Goal: Task Accomplishment & Management: Manage account settings

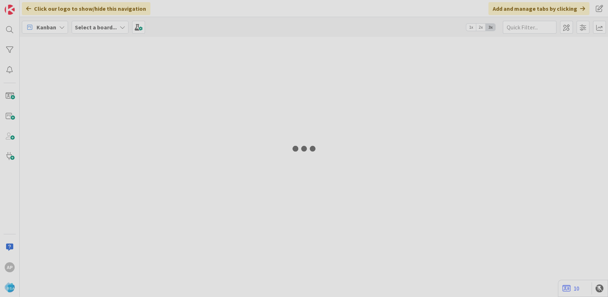
type input "9243"
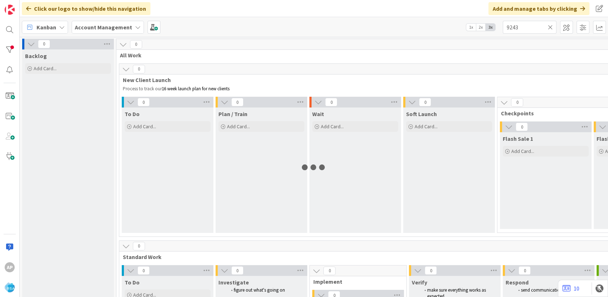
click at [334, 254] on span "Standard Work" at bounding box center [543, 256] width 840 height 7
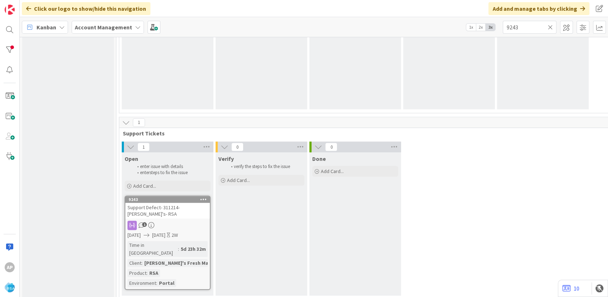
scroll to position [543, 0]
drag, startPoint x: 163, startPoint y: 194, endPoint x: 164, endPoint y: 186, distance: 7.2
click at [164, 186] on div "Add Card..." at bounding box center [168, 185] width 86 height 11
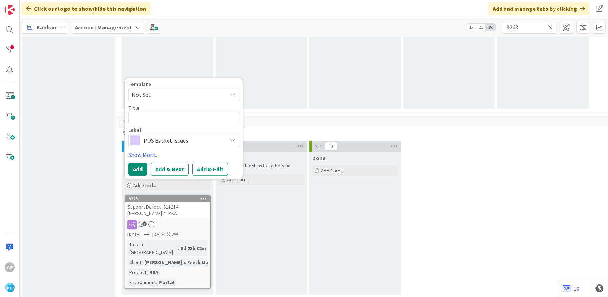
click at [160, 92] on span "Not Set" at bounding box center [176, 94] width 89 height 9
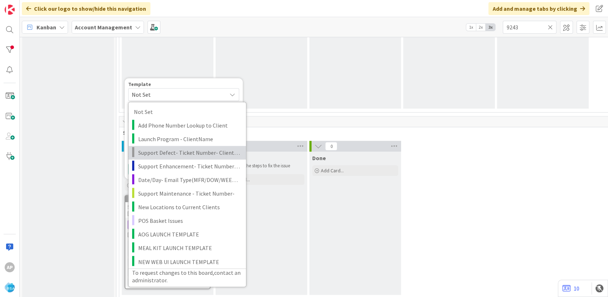
click at [187, 157] on link "Support Defect- Ticket Number- Client Name- Product Name" at bounding box center [186, 153] width 117 height 14
type textarea "x"
type textarea "Support Defect- Ticket Number- Client Name- Product Name"
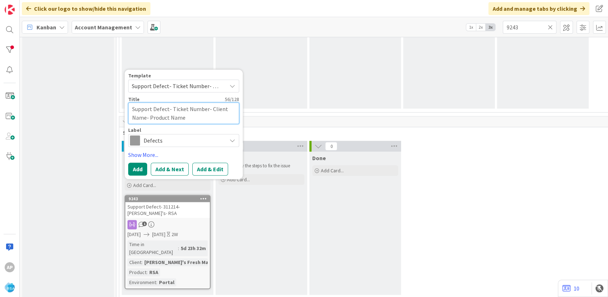
click at [205, 107] on textarea "Support Defect- Ticket Number- Client Name- Product Name" at bounding box center [183, 112] width 111 height 21
click at [211, 113] on textarea "Support Defect- Ticket Number- Client Name- Product Name" at bounding box center [183, 112] width 111 height 21
click at [203, 108] on textarea "Support Defect- Ticket Number- Client Name- Product Name" at bounding box center [183, 112] width 111 height 21
drag, startPoint x: 204, startPoint y: 108, endPoint x: 213, endPoint y: 108, distance: 8.3
click at [205, 108] on textarea "Support Defect- Ticket Number- Client Name- Product Name" at bounding box center [183, 112] width 111 height 21
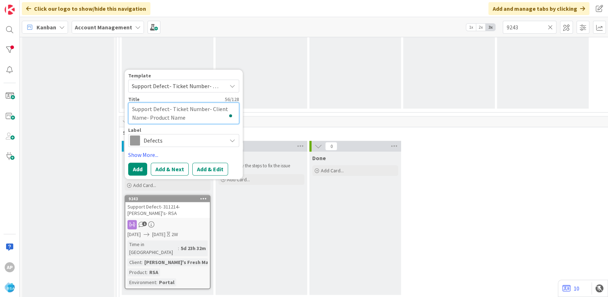
click at [202, 106] on textarea "Support Defect- Ticket Number- Client Name- Product Name" at bounding box center [183, 112] width 111 height 21
click at [206, 109] on textarea "Support Defect- Ticket Number- Client Name- Product Name" at bounding box center [183, 112] width 111 height 21
type textarea "x"
type textarea "Support Defect- Ticket Numbe- Client Name- Product Name"
type textarea "x"
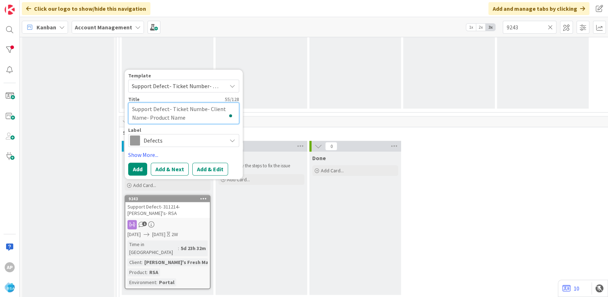
type textarea "Support Defect- Ticket Numb- Client Name- Product Name"
type textarea "x"
type textarea "Support Defect- Ticket Num- Client Name- Product Name"
type textarea "x"
type textarea "Support Defect- Ticket Nu- Client Name- Product Name"
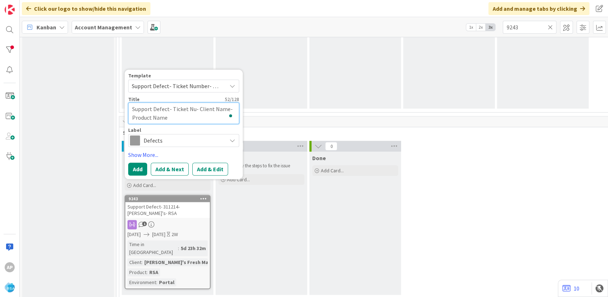
type textarea "x"
type textarea "Support Defect- Ticket N- Client Name- Product Name"
type textarea "x"
type textarea "Support Defect- Ticket - Client Name- Product Name"
type textarea "x"
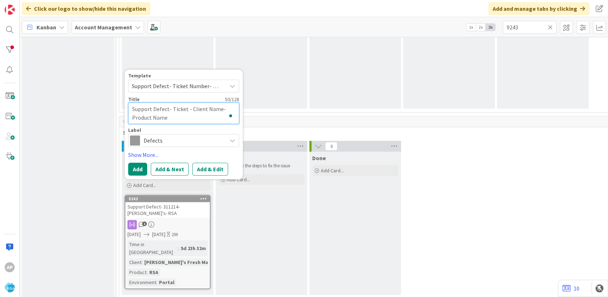
type textarea "Support Defect- Ticket- Client Name- Product Name"
type textarea "x"
type textarea "Support Defect- Tick- Client Name- Product Name"
type textarea "x"
type textarea "Support Defect- Tic- Client Name- Product Name"
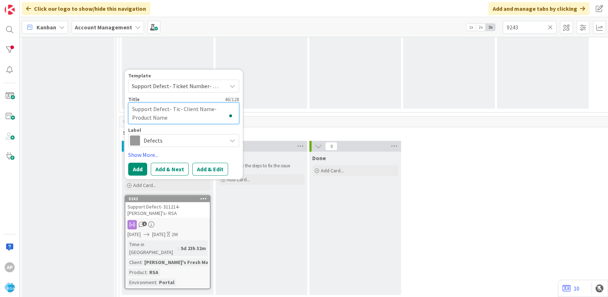
type textarea "x"
type textarea "Support Defect- Ti- Client Name- Product Name"
type textarea "x"
type textarea "Support Defect- T- Client Name- Product Name"
type textarea "x"
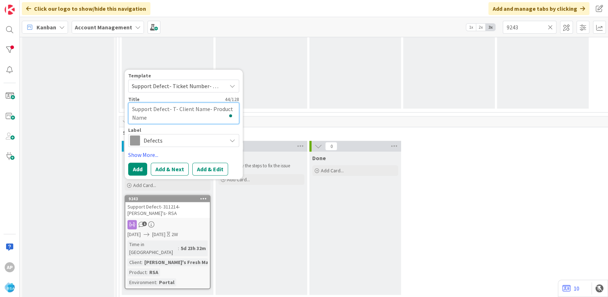
type textarea "Support Defect- - Client Name- Product Name"
type textarea "x"
type textarea "Support Defect- 3- Client Name- Product Name"
type textarea "x"
type textarea "Support Defect- 31- Client Name- Product Name"
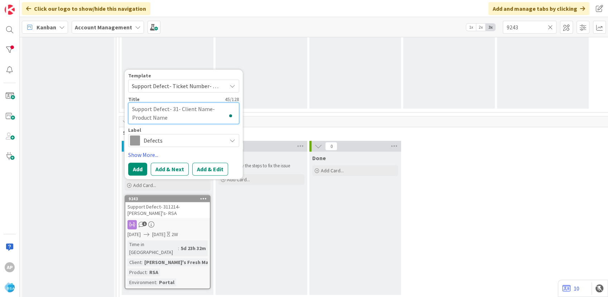
type textarea "x"
type textarea "Support Defect- 312- Client Name- Product Name"
type textarea "x"
type textarea "Support Defect- 3121- Client Name- Product Name"
type textarea "x"
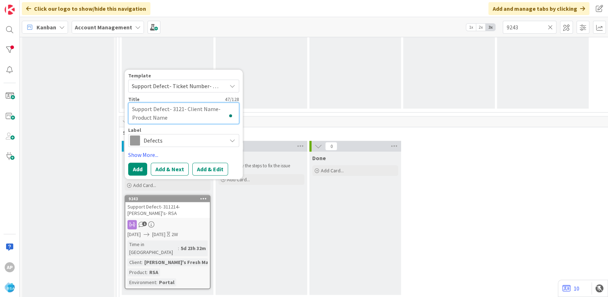
type textarea "Support Defect- 31219- Client Name- Product Name"
type textarea "x"
type textarea "Support Defect- 312196- Client Name- Product Name"
click at [221, 105] on textarea "Support Defect- 312196- Client Name- Product Name" at bounding box center [183, 112] width 111 height 21
type textarea "x"
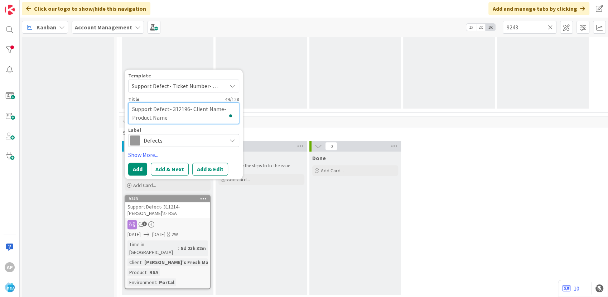
type textarea "Support Defect- 312196- Client Nam- Product Name"
type textarea "x"
type textarea "Support Defect- 312196- Client Na- Product Name"
type textarea "x"
type textarea "Support Defect- 312196- Client N- Product Name"
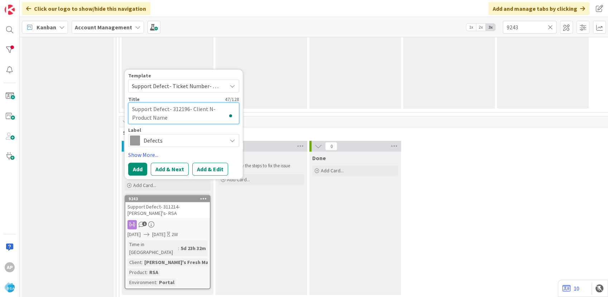
type textarea "x"
type textarea "Support Defect- 312196- Client - Product Name"
type textarea "x"
type textarea "Support Defect- 312196- Client- Product Name"
type textarea "x"
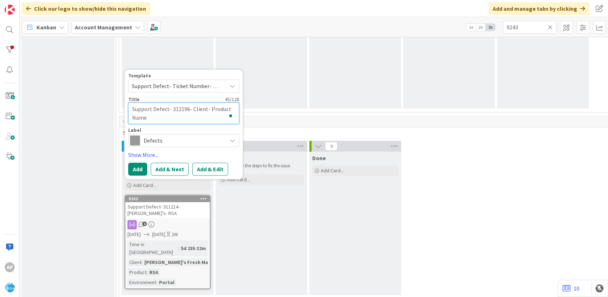
type textarea "Support Defect- 312196- Clien- Product Name"
type textarea "x"
type textarea "Support Defect- 312196- Clie- Product Name"
type textarea "x"
type textarea "Support Defect- 312196- Cli- Product Name"
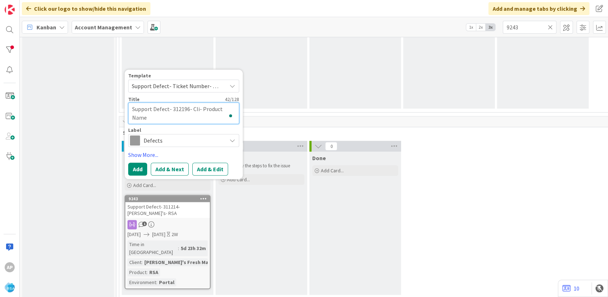
type textarea "x"
type textarea "Support Defect- 312196- Cl- Product Name"
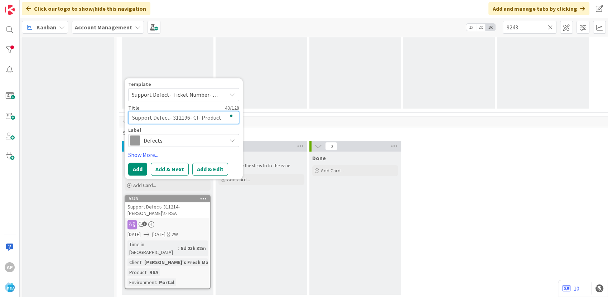
type textarea "x"
type textarea "Support Defect- 312196- C- Product Name"
type textarea "x"
type textarea "Support Defect- 312196- - Product Name"
type textarea "x"
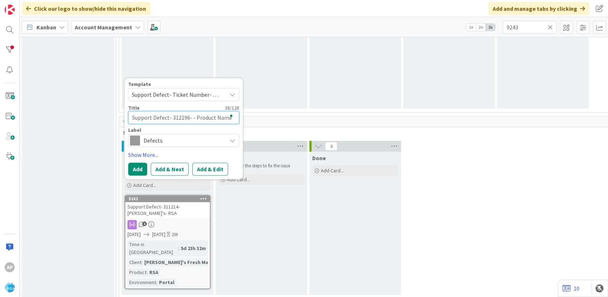
type textarea "Support Defect- 312196- C- Product Name"
type textarea "x"
type textarea "Support Defect- 312196- Co- Product Name"
type textarea "x"
type textarea "Support Defect- 312196- Cou- Product Name"
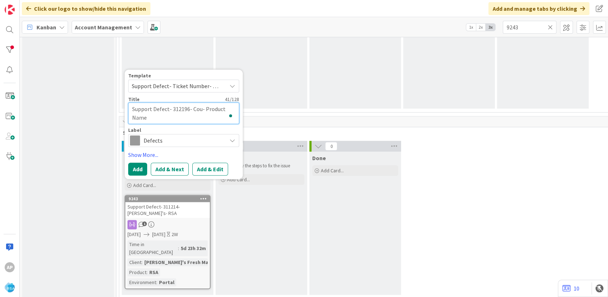
type textarea "x"
type textarea "Support Defect- 312196- Coun- Product Name"
type textarea "x"
type textarea "Support Defect- 312196- Count- Product Name"
type textarea "x"
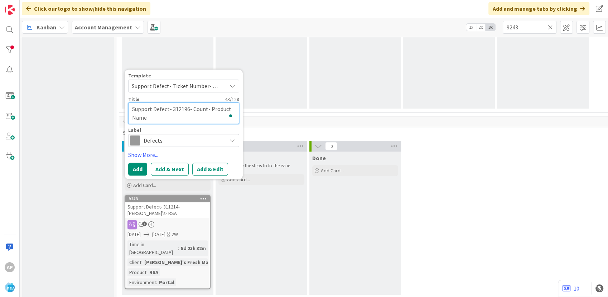
type textarea "Support Defect- 312196- County- Product Name"
type textarea "x"
type textarea "Support Defect- 312196- County - Product Name"
type textarea "x"
type textarea "Support Defect- 312196- County F- Product Name"
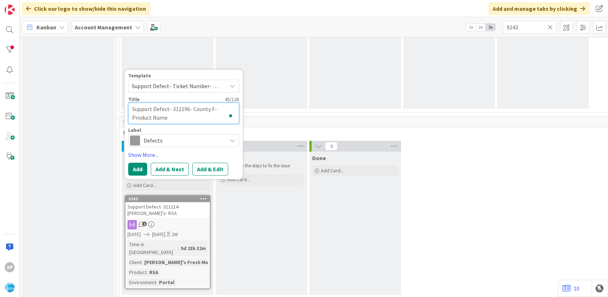
type textarea "x"
type textarea "Support Defect- 312196- County Fa- Product Name"
type textarea "x"
type textarea "Support Defect- 312196- County Fai- Product Name"
type textarea "x"
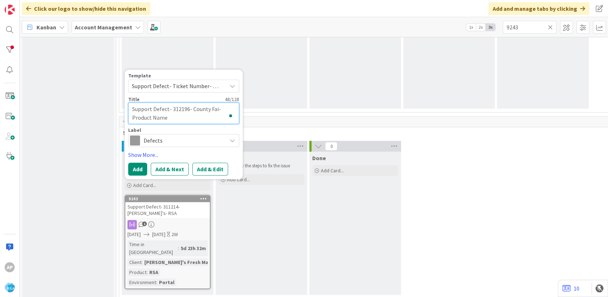
type textarea "Support Defect- 312196- County Fair- Product Name"
type textarea "x"
type textarea "Support Defect- 312196- County Fair - Product Name"
type textarea "x"
type textarea "Support Defect- 312196- County Fair S- Product Name"
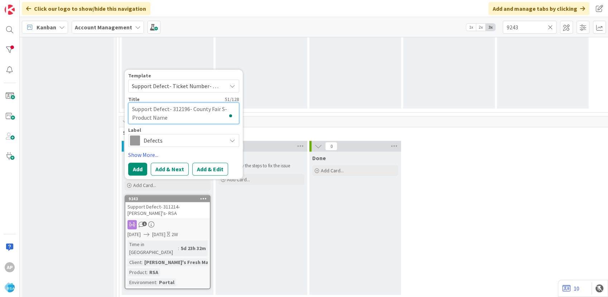
type textarea "x"
type textarea "Support Defect- 312196- County Fair SD- Product Name"
click at [194, 120] on textarea "Support Defect- 312196- County Fair SD- Product Name" at bounding box center [183, 112] width 111 height 21
type textarea "x"
type textarea "Support Defect- 312196- County Fair SD- Product Nam"
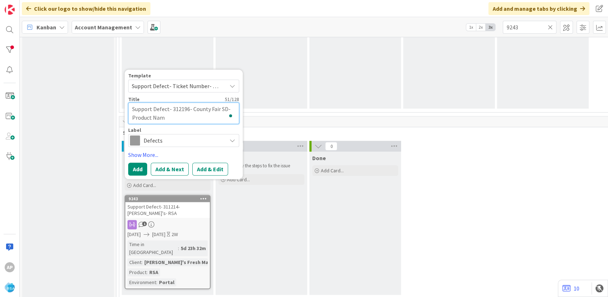
type textarea "x"
type textarea "Support Defect- 312196- County Fair SD- Product Na"
type textarea "x"
type textarea "Support Defect- 312196- County Fair SD- Product N"
type textarea "x"
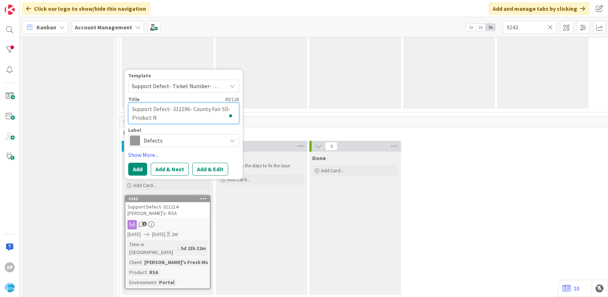
type textarea "Support Defect- 312196- County Fair SD- Product"
type textarea "x"
type textarea "Support Defect- 312196- County Fair SD- Product"
type textarea "x"
type textarea "Support Defect- 312196- County Fair SD- Produc"
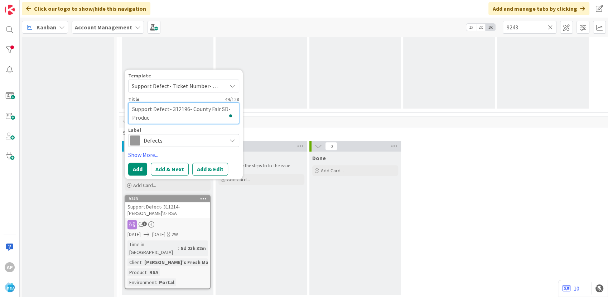
type textarea "x"
type textarea "Support Defect- 312196- County Fair SD- Produ"
type textarea "x"
type textarea "Support Defect- 312196- County Fair SD- Pro"
type textarea "x"
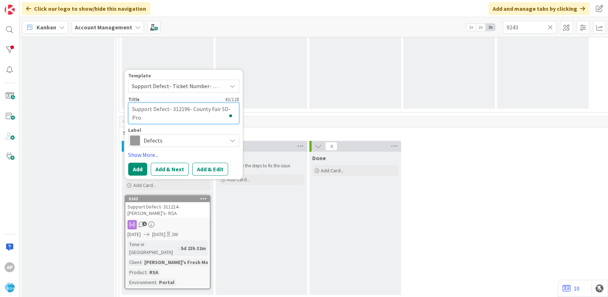
type textarea "Support Defect- 312196- County Fair SD- Pr"
type textarea "x"
type textarea "Support Defect- 312196- County Fair SD- P"
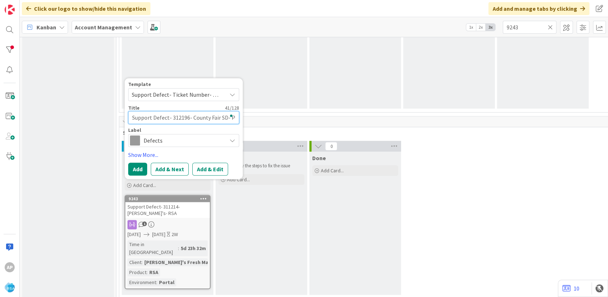
type textarea "x"
type textarea "Support Defect- 312196- County Fair SD-"
type textarea "x"
type textarea "Support Defect- 312196- County Fair SD- R"
type textarea "x"
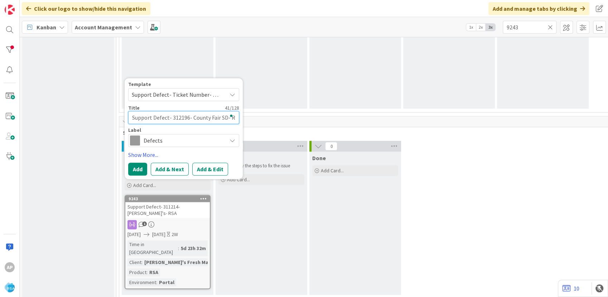
type textarea "Support Defect- 312196- County Fair SD- RS"
type textarea "x"
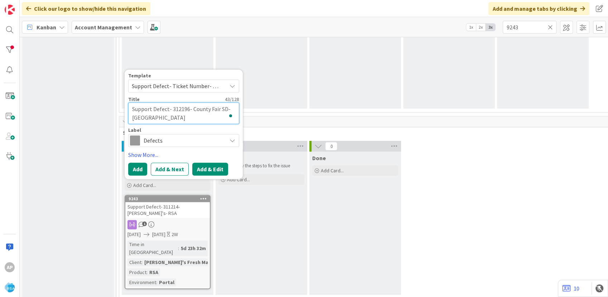
type textarea "Support Defect- 312196- County Fair SD- RSA"
click at [206, 169] on button "Add & Edit" at bounding box center [210, 168] width 36 height 13
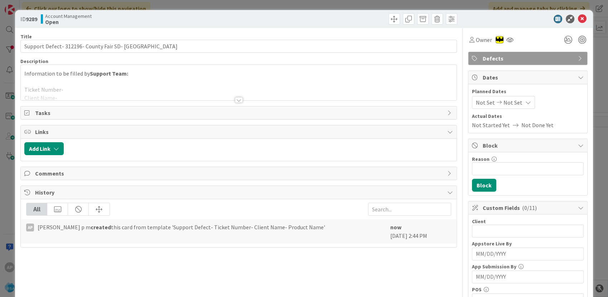
click at [183, 89] on div at bounding box center [238, 91] width 435 height 18
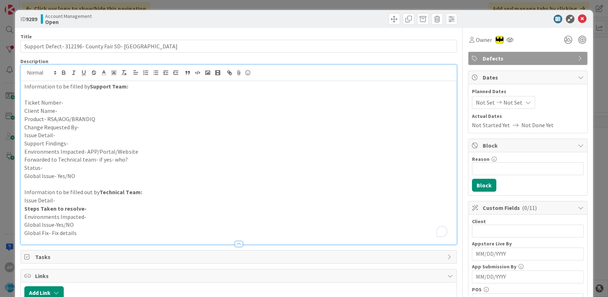
click at [73, 102] on p "Ticket Number-" at bounding box center [238, 102] width 428 height 8
click at [69, 107] on p "Client Name-" at bounding box center [238, 111] width 428 height 8
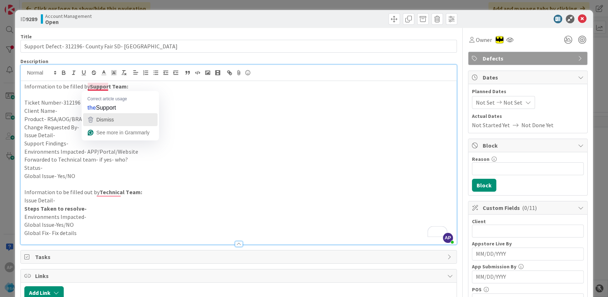
click at [126, 117] on div "Dismiss" at bounding box center [120, 119] width 68 height 11
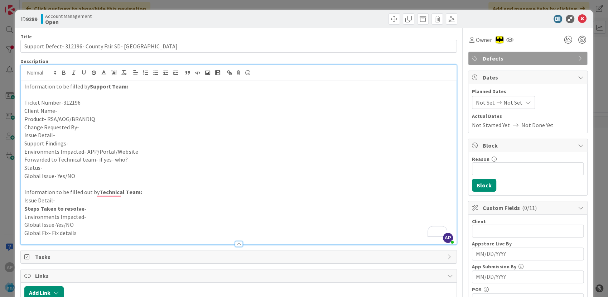
click at [71, 109] on p "Client Name-" at bounding box center [238, 111] width 428 height 8
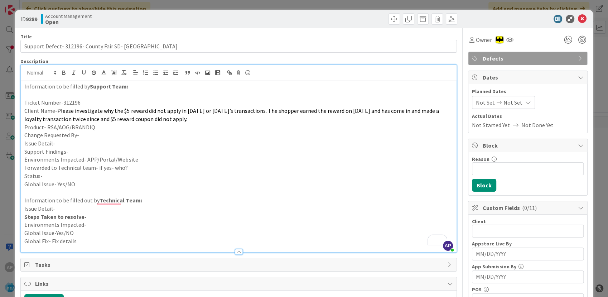
click at [99, 129] on p "Product- RSA/AOG/BRANDIQ" at bounding box center [238, 127] width 428 height 8
click at [91, 135] on p "Change Requested By-" at bounding box center [238, 135] width 428 height 8
click at [426, 162] on p "Environments Impacted- APP/Portal/Website" at bounding box center [238, 159] width 428 height 8
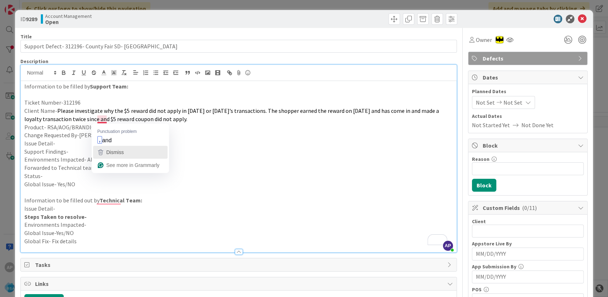
click at [123, 147] on div "Dismiss" at bounding box center [114, 152] width 19 height 11
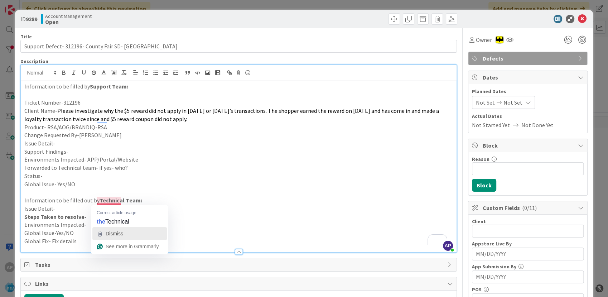
click at [118, 230] on span "Dismiss" at bounding box center [115, 233] width 18 height 6
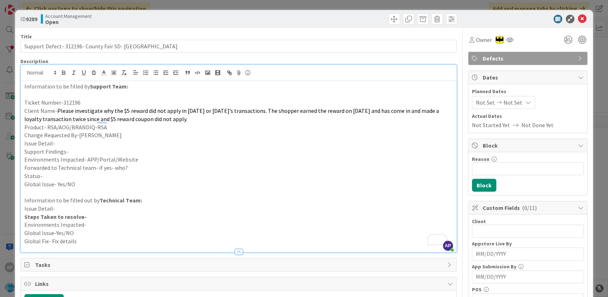
click at [200, 200] on p "Information to be filled out by Technical Team:" at bounding box center [238, 200] width 428 height 8
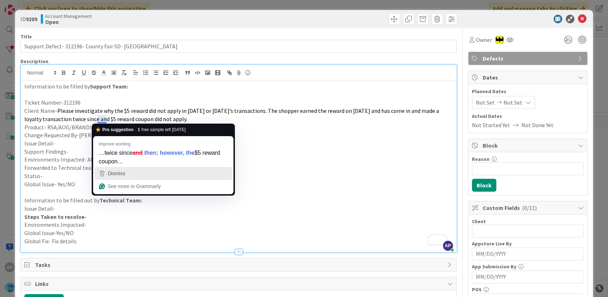
click at [130, 170] on div "Dismiss" at bounding box center [163, 173] width 131 height 11
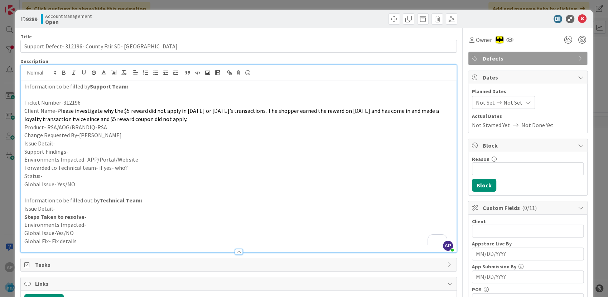
click at [165, 183] on p "Global Issue- Yes/NO" at bounding box center [238, 184] width 428 height 8
click at [83, 148] on p "Support Findings-" at bounding box center [238, 151] width 428 height 8
click at [57, 141] on p "Issue Detail-" at bounding box center [238, 143] width 428 height 8
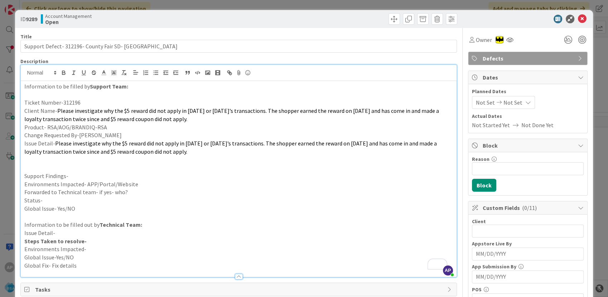
drag, startPoint x: 56, startPoint y: 111, endPoint x: 197, endPoint y: 119, distance: 141.3
click at [197, 119] on p "Client Name- Please investigate why the $5 reward did not apply in 9/8/25 or 9/…" at bounding box center [238, 115] width 428 height 16
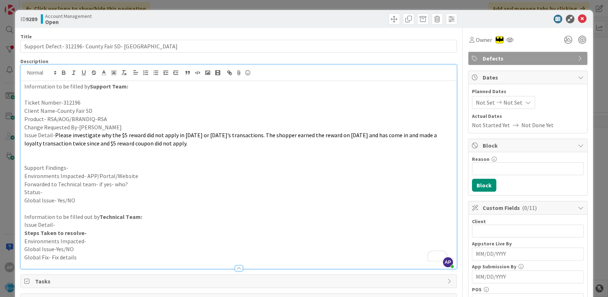
click at [54, 158] on p "To enrich screen reader interactions, please activate Accessibility in Grammarl…" at bounding box center [238, 159] width 428 height 8
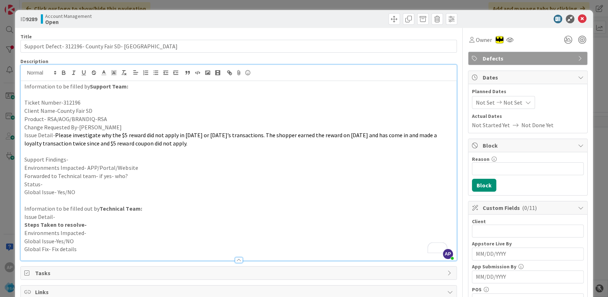
click at [40, 153] on p "To enrich screen reader interactions, please activate Accessibility in Grammarl…" at bounding box center [238, 151] width 428 height 8
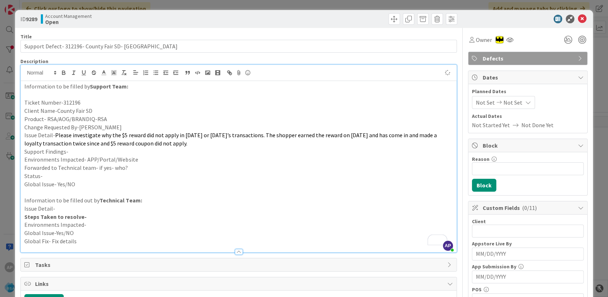
click at [81, 151] on p "Support Findings-" at bounding box center [238, 151] width 428 height 8
click at [129, 170] on p "Forwarded to Technical team- if yes- who?" at bounding box center [238, 168] width 428 height 8
click at [137, 159] on p "Environments Impacted- APP/Portal/Website" at bounding box center [238, 159] width 428 height 8
click at [145, 168] on p "Forwarded to Technical team- if yes- who?" at bounding box center [238, 168] width 428 height 8
click at [60, 176] on p "Status-" at bounding box center [238, 176] width 428 height 8
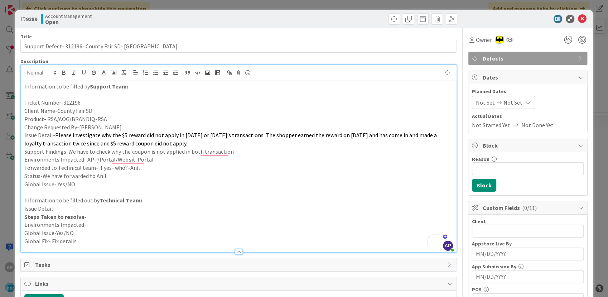
click at [476, 102] on span "Not Set" at bounding box center [485, 102] width 19 height 9
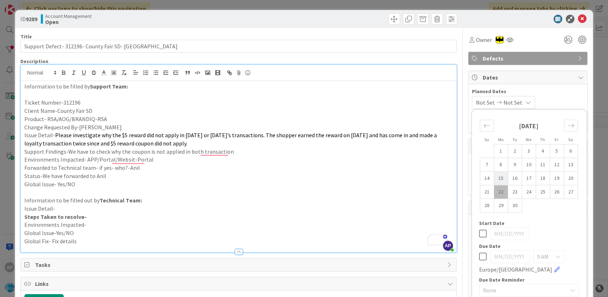
click at [494, 179] on td "15" at bounding box center [501, 178] width 14 height 14
type input "[DATE]"
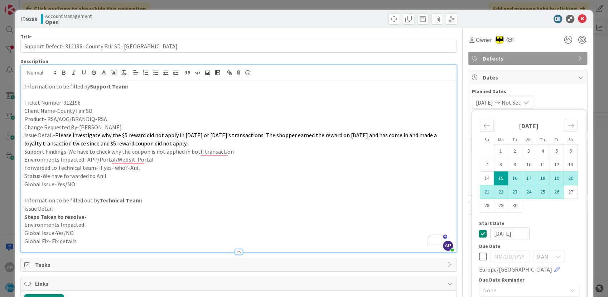
click at [549, 193] on td "26" at bounding box center [556, 192] width 14 height 14
type input "[DATE]"
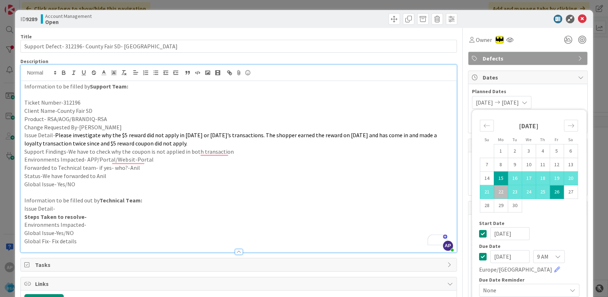
click at [549, 227] on div "[DATE]" at bounding box center [529, 233] width 100 height 13
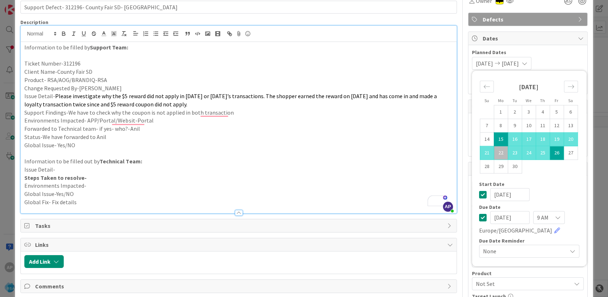
scroll to position [40, 0]
click at [549, 155] on td "26" at bounding box center [556, 152] width 14 height 14
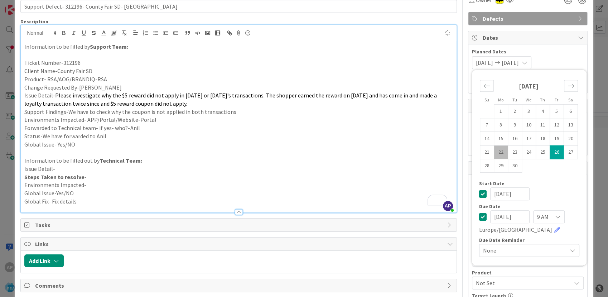
type input "[DATE]"
click at [316, 164] on p "Information to be filled out by Technical Team:" at bounding box center [238, 160] width 428 height 8
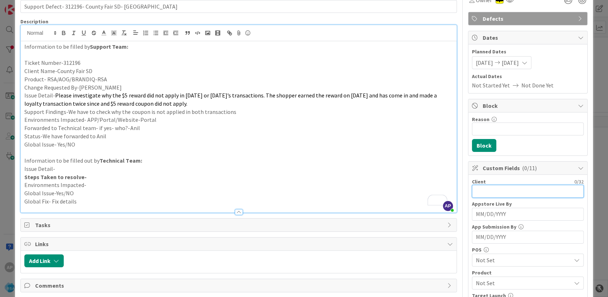
click at [484, 193] on input "text" at bounding box center [528, 191] width 112 height 13
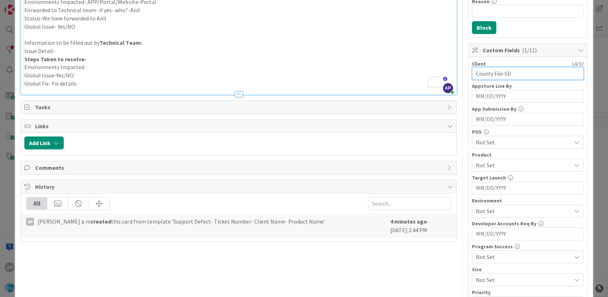
scroll to position [159, 0]
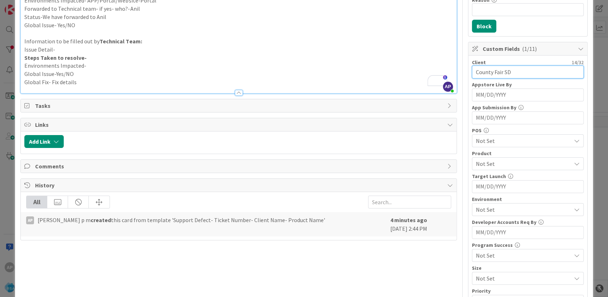
type input "County Fair SD"
click at [486, 170] on div "Client 14 / 32 County Fair SD Appstore Live By Navigate forward to interact wit…" at bounding box center [528, 183] width 112 height 248
click at [486, 167] on div "Not Set" at bounding box center [528, 163] width 112 height 13
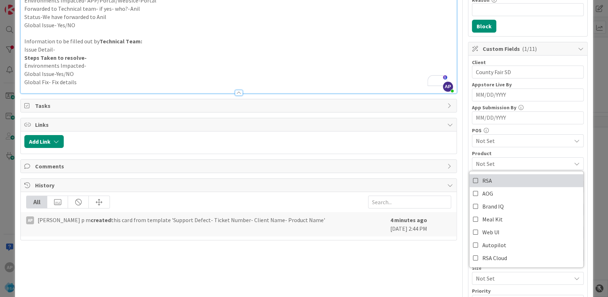
drag, startPoint x: 476, startPoint y: 182, endPoint x: 432, endPoint y: 130, distance: 67.8
click at [482, 182] on span "RSA" at bounding box center [487, 180] width 10 height 11
click at [388, 88] on div at bounding box center [238, 90] width 435 height 8
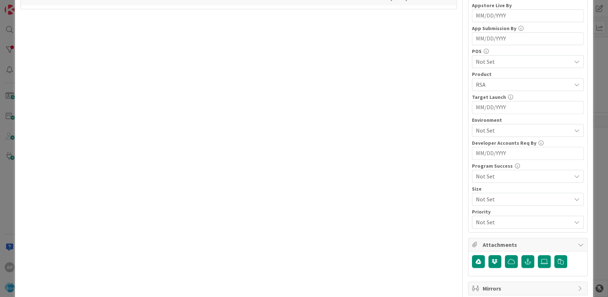
scroll to position [238, 0]
click at [482, 127] on span "Not Set" at bounding box center [523, 130] width 95 height 9
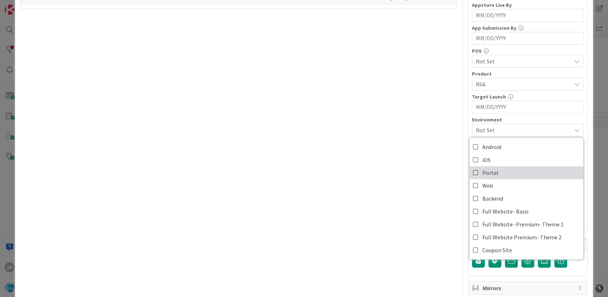
drag, startPoint x: 500, startPoint y: 173, endPoint x: 302, endPoint y: 190, distance: 198.3
click at [500, 173] on link "Portal" at bounding box center [526, 172] width 114 height 13
click at [266, 196] on div "Title 43 / 128 Support Defect- 312196- County Fair SD- RSA Description AP Akhil…" at bounding box center [238, 113] width 436 height 646
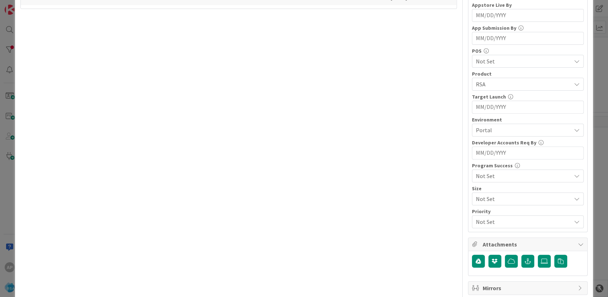
scroll to position [0, 0]
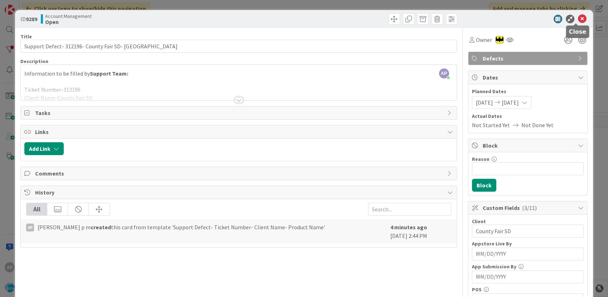
click at [578, 16] on icon at bounding box center [582, 19] width 9 height 9
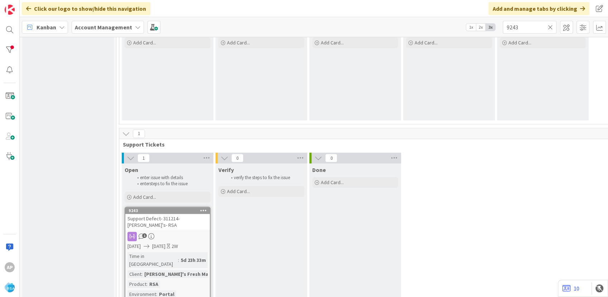
scroll to position [543, 0]
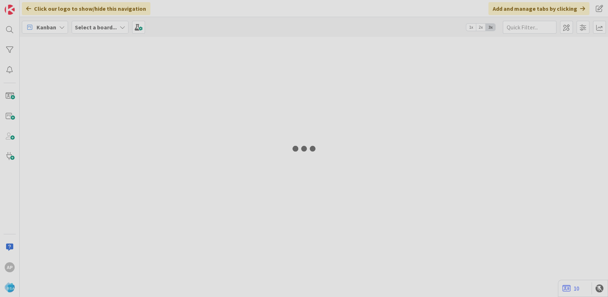
type input "9243"
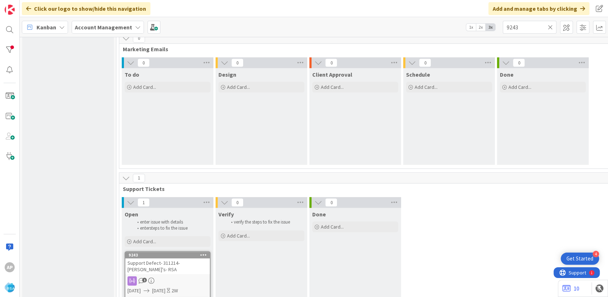
scroll to position [543, 0]
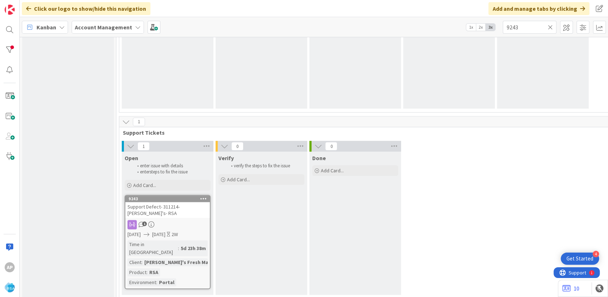
click at [130, 145] on icon at bounding box center [131, 146] width 8 height 8
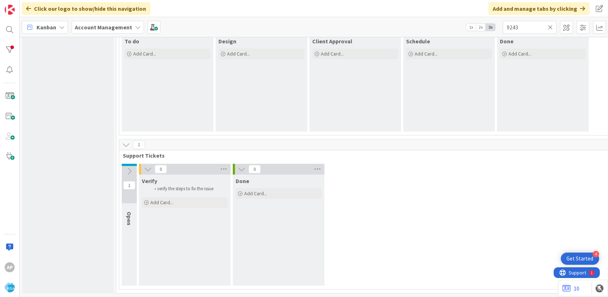
scroll to position [525, 0]
click at [127, 141] on icon at bounding box center [126, 145] width 8 height 8
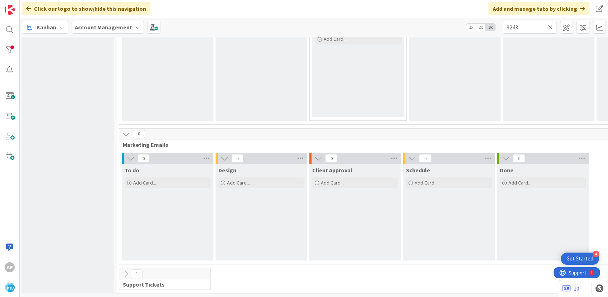
scroll to position [397, 0]
drag, startPoint x: 118, startPoint y: 271, endPoint x: 126, endPoint y: 269, distance: 7.9
click at [120, 271] on div "1 Support Tickets" at bounding box center [545, 280] width 855 height 25
click at [126, 269] on icon at bounding box center [126, 273] width 8 height 8
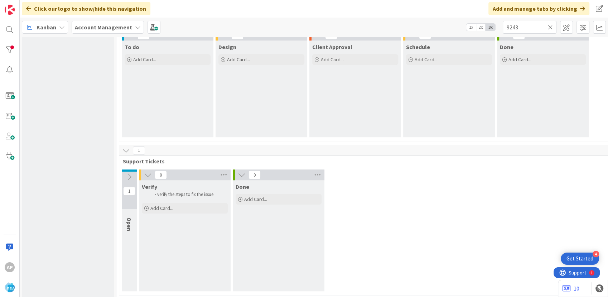
scroll to position [525, 0]
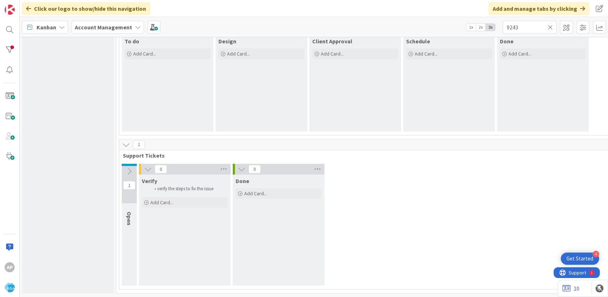
click at [132, 167] on icon at bounding box center [129, 171] width 8 height 8
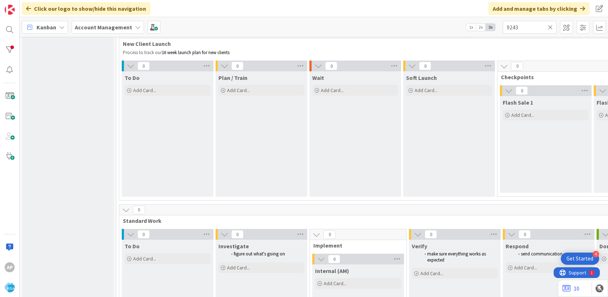
scroll to position [26, 0]
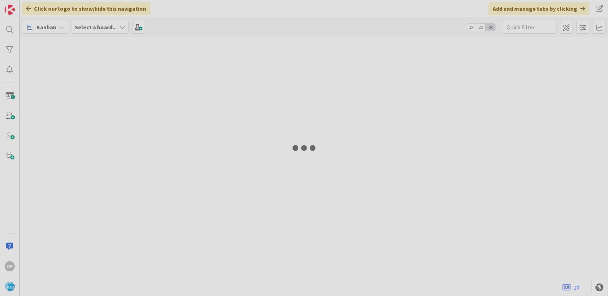
type input "9243"
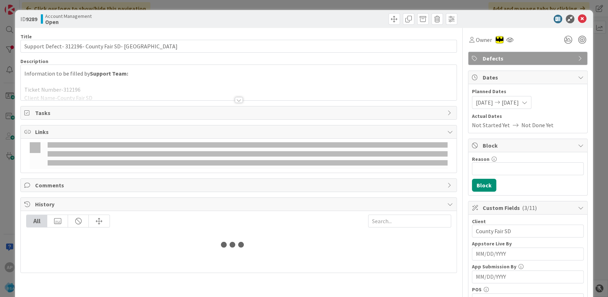
type input "9243"
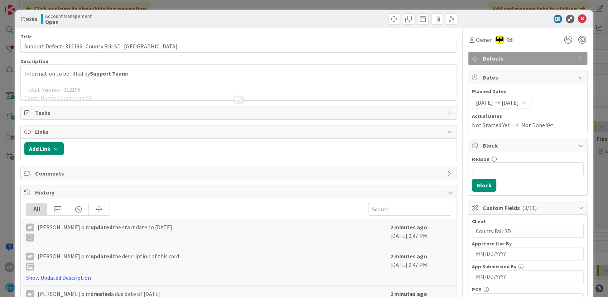
click at [196, 88] on div at bounding box center [238, 91] width 435 height 18
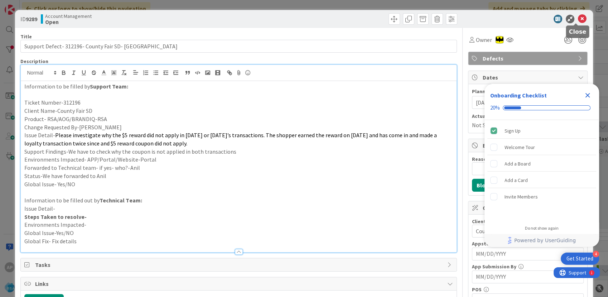
click at [578, 18] on icon at bounding box center [582, 19] width 9 height 9
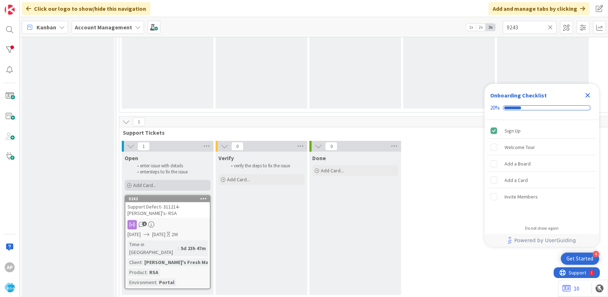
click at [193, 185] on div "Add Card..." at bounding box center [168, 185] width 86 height 11
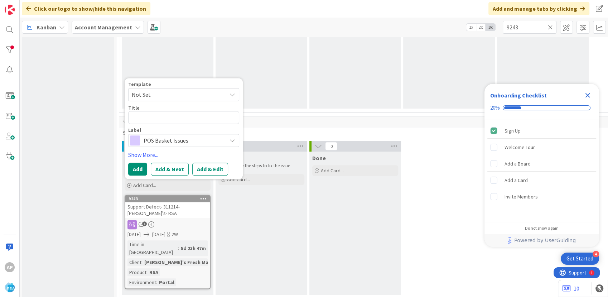
click at [152, 96] on span "Not Set" at bounding box center [176, 94] width 89 height 9
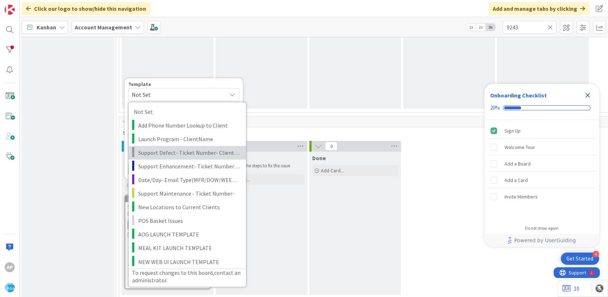
click at [163, 148] on span "Support Defect- Ticket Number- Client Name- Product Name" at bounding box center [189, 152] width 102 height 9
type textarea "x"
type textarea "Support Defect- Ticket Number- Client Name- Product Name"
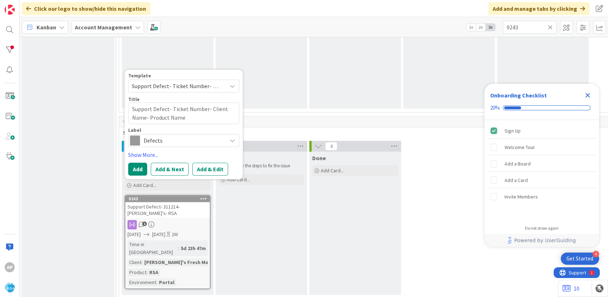
click at [224, 92] on div "Template Support Defect- Ticket Number- Client Name- Product Name Not Set Add P…" at bounding box center [183, 110] width 111 height 74
click at [222, 88] on span "Support Defect- Ticket Number- Client Name- Product Name" at bounding box center [183, 85] width 111 height 13
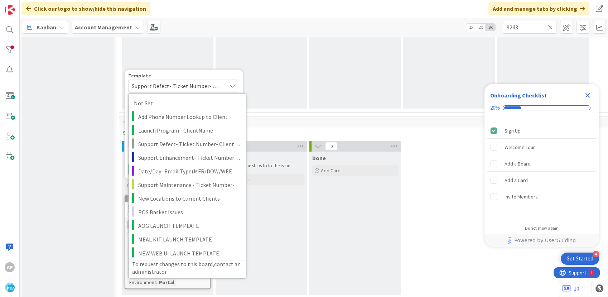
click at [222, 88] on span "Support Defect- Ticket Number- Client Name- Product Name" at bounding box center [183, 85] width 111 height 13
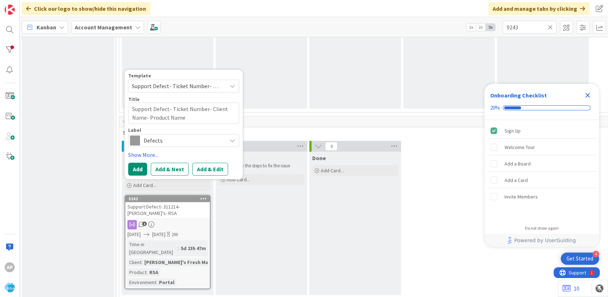
click at [222, 88] on span "Support Defect- Ticket Number- Client Name- Product Name" at bounding box center [183, 85] width 111 height 13
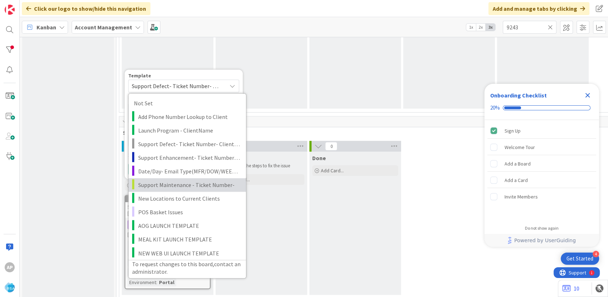
click at [189, 178] on link "Support Maintenance - Ticket Number-" at bounding box center [186, 185] width 117 height 14
type textarea "x"
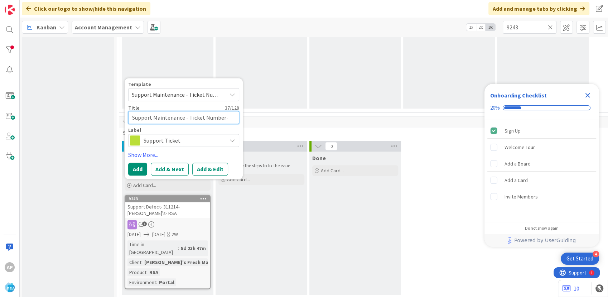
click at [222, 115] on textarea "Support Maintenance - Ticket Number-" at bounding box center [183, 117] width 111 height 13
type textarea "Support Maintenance - Ticket Numbe-"
type textarea "x"
type textarea "Support Maintenance - Ticket Numb-"
type textarea "x"
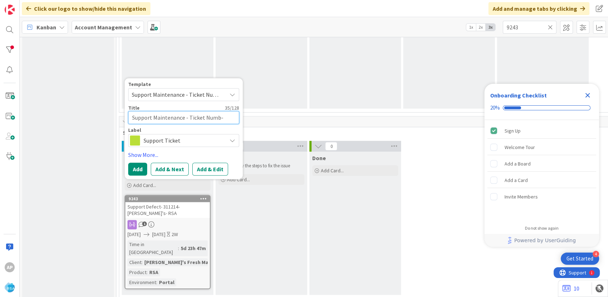
type textarea "Support Maintenance - Ticket Num-"
type textarea "x"
type textarea "Support Maintenance - Ticket Nu-"
type textarea "x"
type textarea "Support Maintenance - Ticket N-"
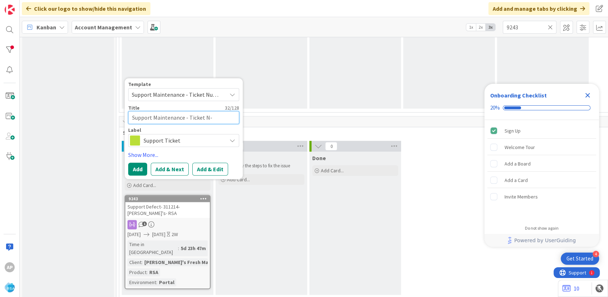
type textarea "x"
type textarea "Support Maintenance - Ticket -"
type textarea "x"
type textarea "Support Maintenance - Ticket-"
type textarea "x"
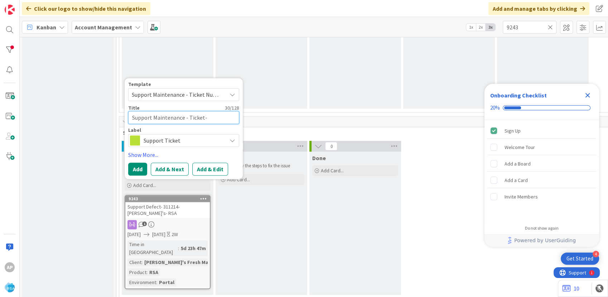
type textarea "Support Maintenance - Ticke-"
type textarea "x"
type textarea "Support Maintenance - Tick-"
type textarea "x"
type textarea "Support Maintenance - Tic-"
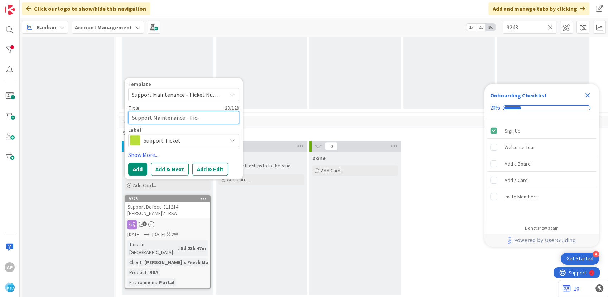
type textarea "x"
type textarea "Support Maintenance - Ti-"
type textarea "x"
type textarea "Support Maintenance - T-"
type textarea "x"
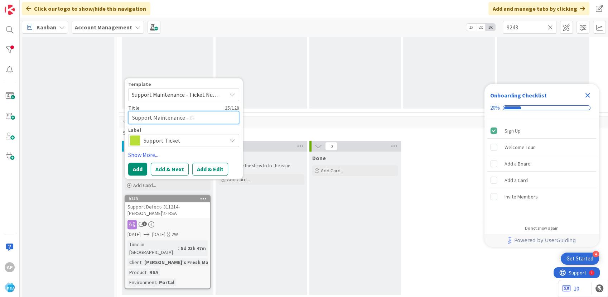
type textarea "Support Maintenance - -"
type textarea "x"
type textarea "Support Maintenance - 3-"
type textarea "x"
type textarea "Support Maintenance - 31-"
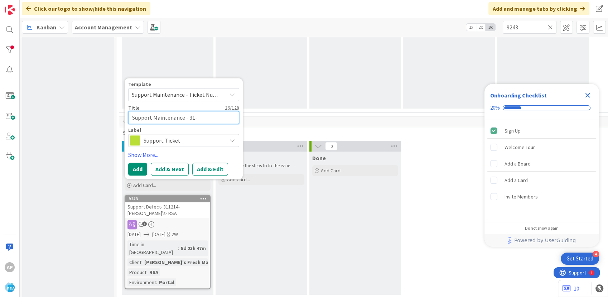
type textarea "x"
type textarea "Support Maintenance - 312-"
type textarea "x"
type textarea "Support Maintenance - 3127-"
type textarea "x"
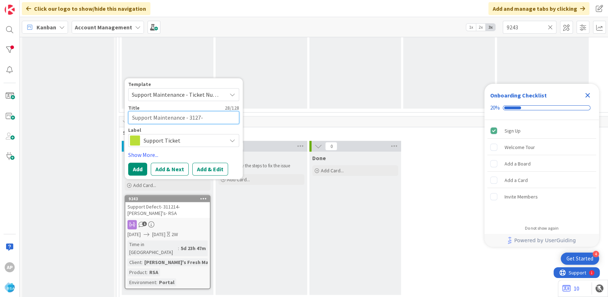
type textarea "Support Maintenance - 31270-"
type textarea "x"
type textarea "Support Maintenance - 312707-"
click at [225, 115] on textarea "Support Maintenance - 312707-" at bounding box center [183, 117] width 111 height 13
type textarea "x"
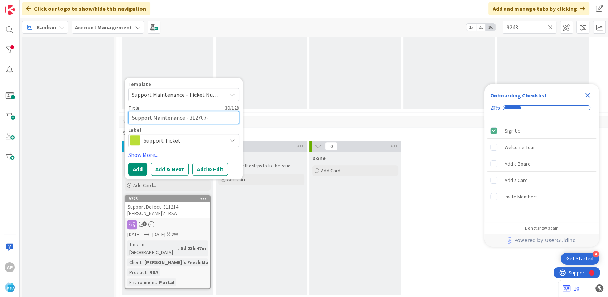
type textarea "Support Maintenance - 312707- R"
type textarea "x"
type textarea "Support Maintenance - 312707- RS"
type textarea "x"
type textarea "Support Maintenance - 312707- RSA"
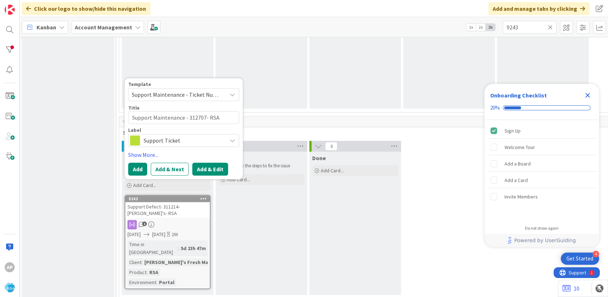
click at [210, 168] on button "Add & Edit" at bounding box center [210, 168] width 36 height 13
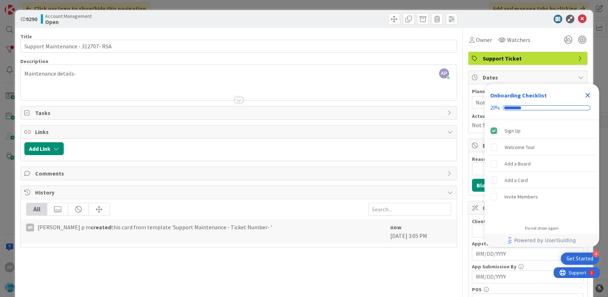
click at [90, 76] on div "AP Akhil p m just joined Maintenance details-" at bounding box center [238, 82] width 435 height 35
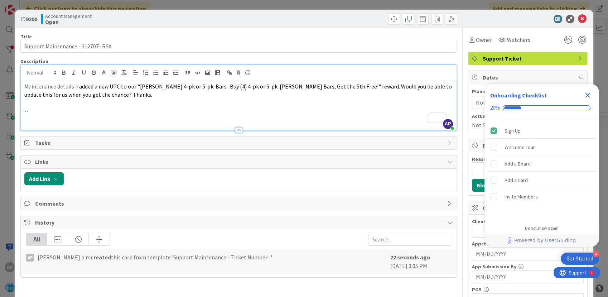
click at [584, 96] on icon "Close Checklist" at bounding box center [587, 95] width 9 height 9
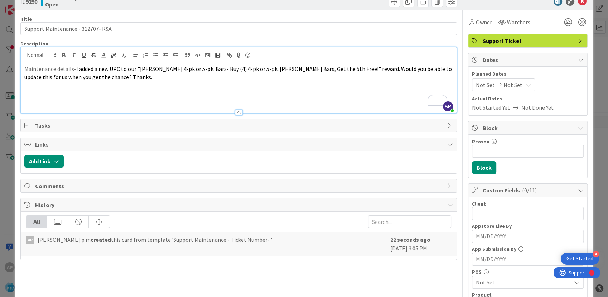
scroll to position [79, 0]
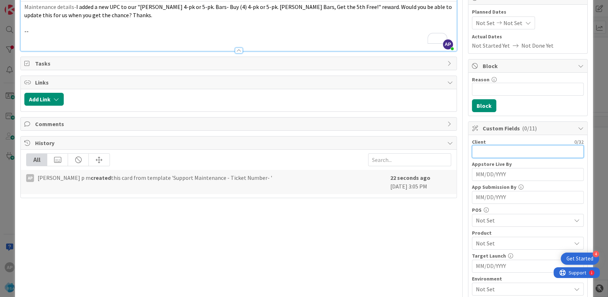
click at [479, 146] on input "text" at bounding box center [528, 151] width 112 height 13
click at [488, 147] on input "text" at bounding box center [528, 151] width 112 height 13
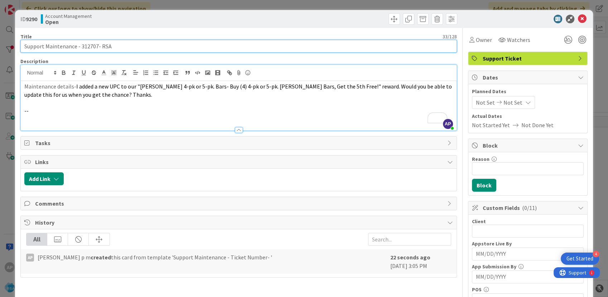
click at [97, 46] on input "Support Maintenance - 312707- RSA" at bounding box center [238, 46] width 436 height 13
click at [99, 47] on input "Support Maintenance - 312707- RSA" at bounding box center [238, 46] width 436 height 13
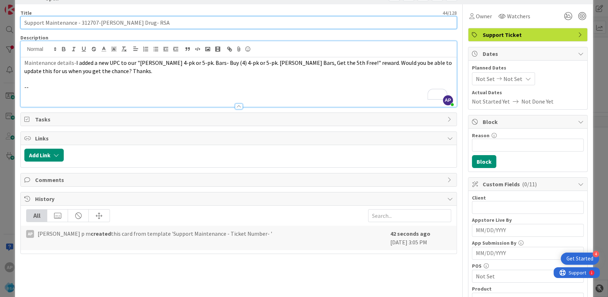
scroll to position [79, 0]
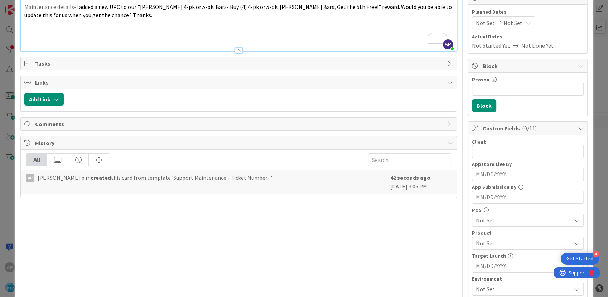
type input "Support Maintenance - 312707-[PERSON_NAME] Drug- RSA"
click at [492, 154] on input "text" at bounding box center [528, 151] width 112 height 13
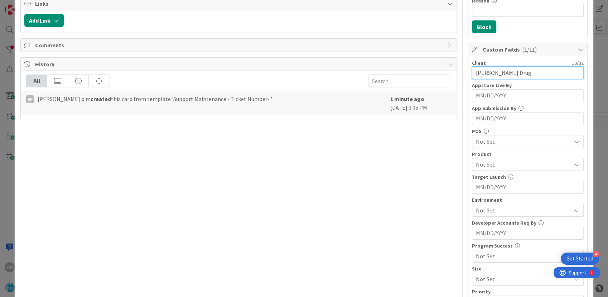
scroll to position [159, 0]
type input "[PERSON_NAME] Drug"
click at [483, 165] on span "Not Set" at bounding box center [523, 163] width 95 height 9
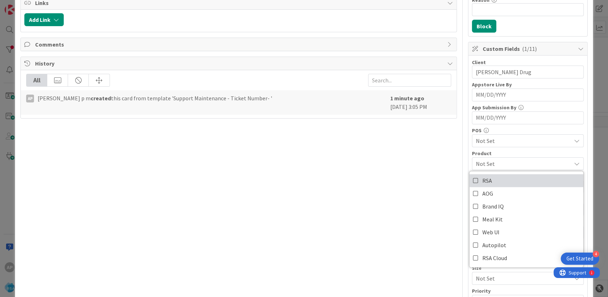
click at [482, 178] on span "RSA" at bounding box center [487, 180] width 10 height 11
click at [416, 178] on div "Title 44 / 128 Support Maintenance - 312707-Lewis Drug- RSA Description AP Akhi…" at bounding box center [238, 192] width 436 height 646
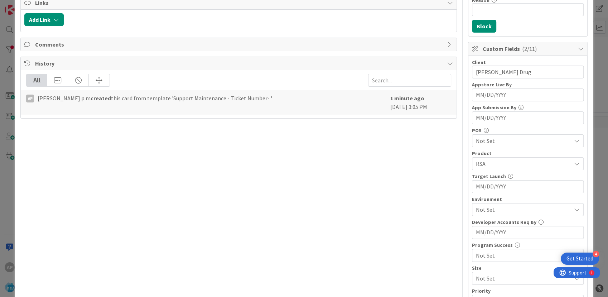
click at [505, 205] on span "Not Set" at bounding box center [523, 209] width 95 height 9
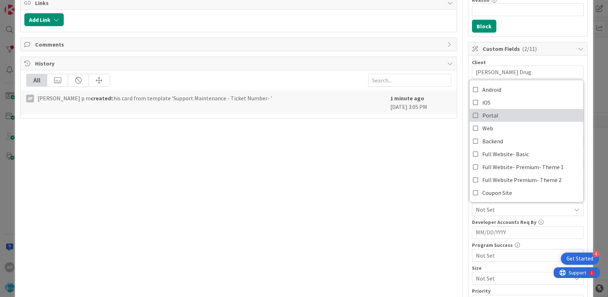
click at [504, 119] on link "Portal" at bounding box center [526, 115] width 114 height 13
drag, startPoint x: 388, startPoint y: 161, endPoint x: 394, endPoint y: 161, distance: 6.1
click at [390, 161] on div "Title 44 / 128 Support Maintenance - 312707-Lewis Drug- RSA Description AP Akhi…" at bounding box center [238, 192] width 436 height 646
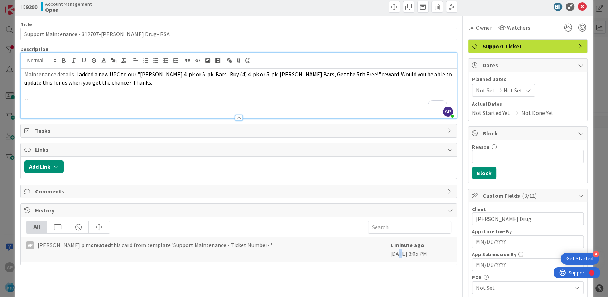
scroll to position [0, 0]
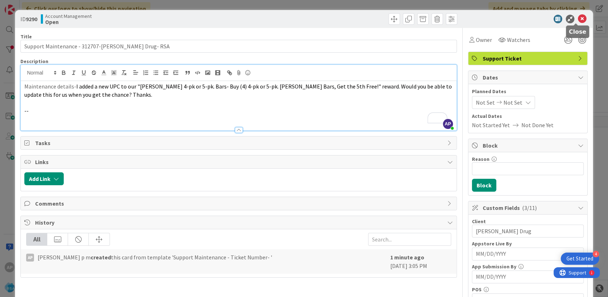
click at [578, 18] on icon at bounding box center [582, 19] width 9 height 9
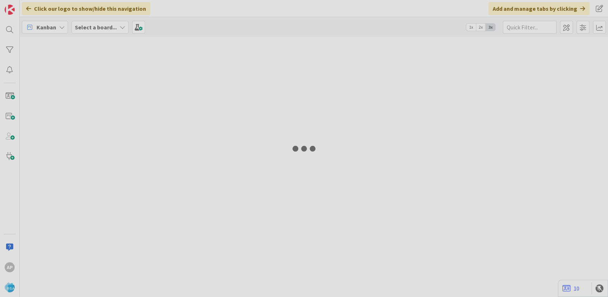
type input "9243"
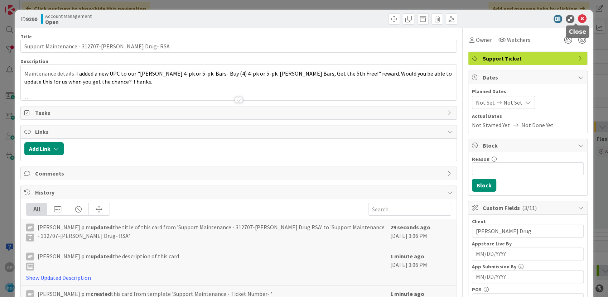
click at [578, 18] on icon at bounding box center [582, 19] width 9 height 9
